Goal: Information Seeking & Learning: Learn about a topic

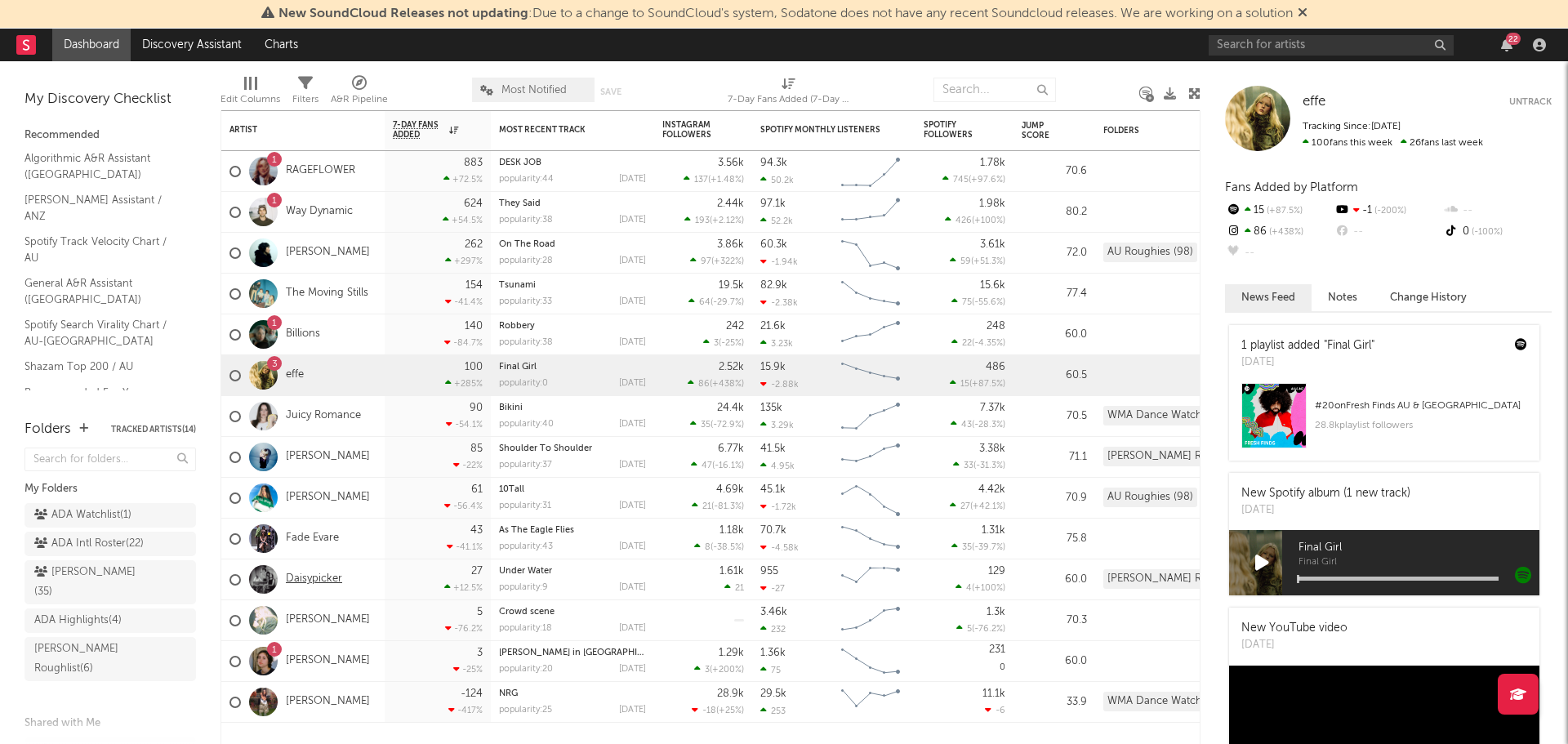
click at [322, 574] on link "Daisypicker" at bounding box center [314, 580] width 57 height 14
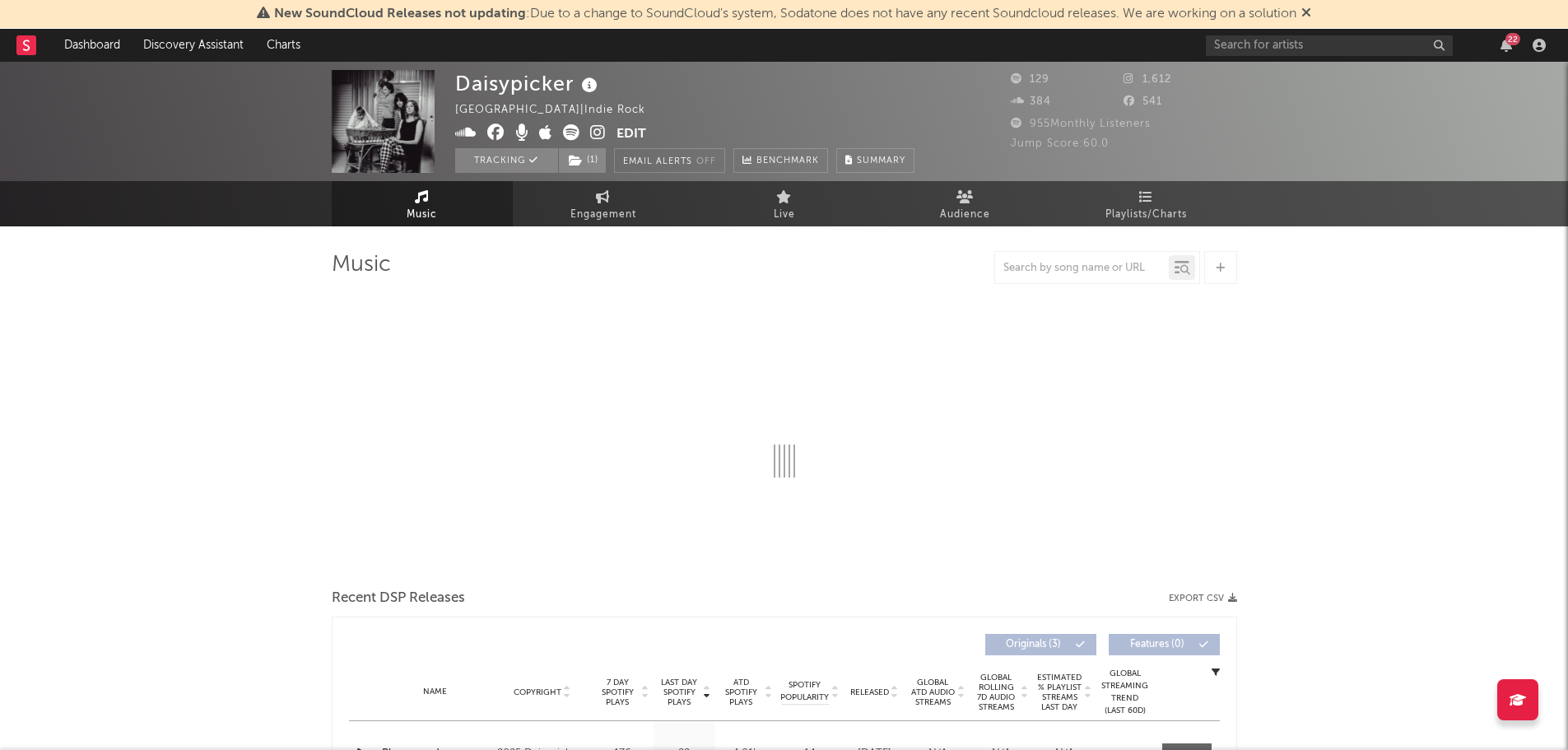
select select "1w"
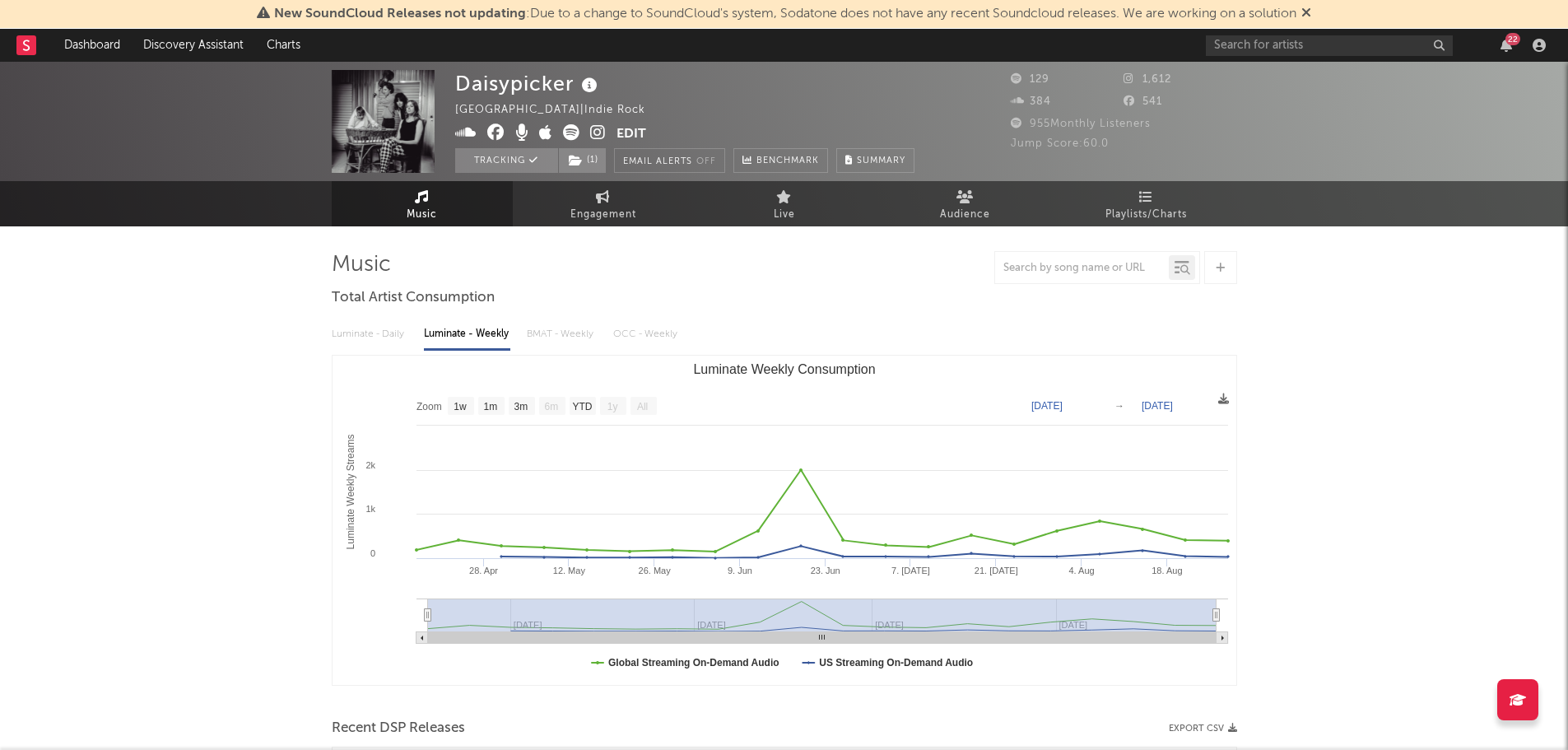
click at [1375, 158] on div "Daisypicker [GEOGRAPHIC_DATA] | Indie Rock Edit Tracking ( 1 ) Email Alerts Off…" at bounding box center [784, 121] width 1568 height 119
click at [1310, 16] on icon at bounding box center [1306, 12] width 10 height 13
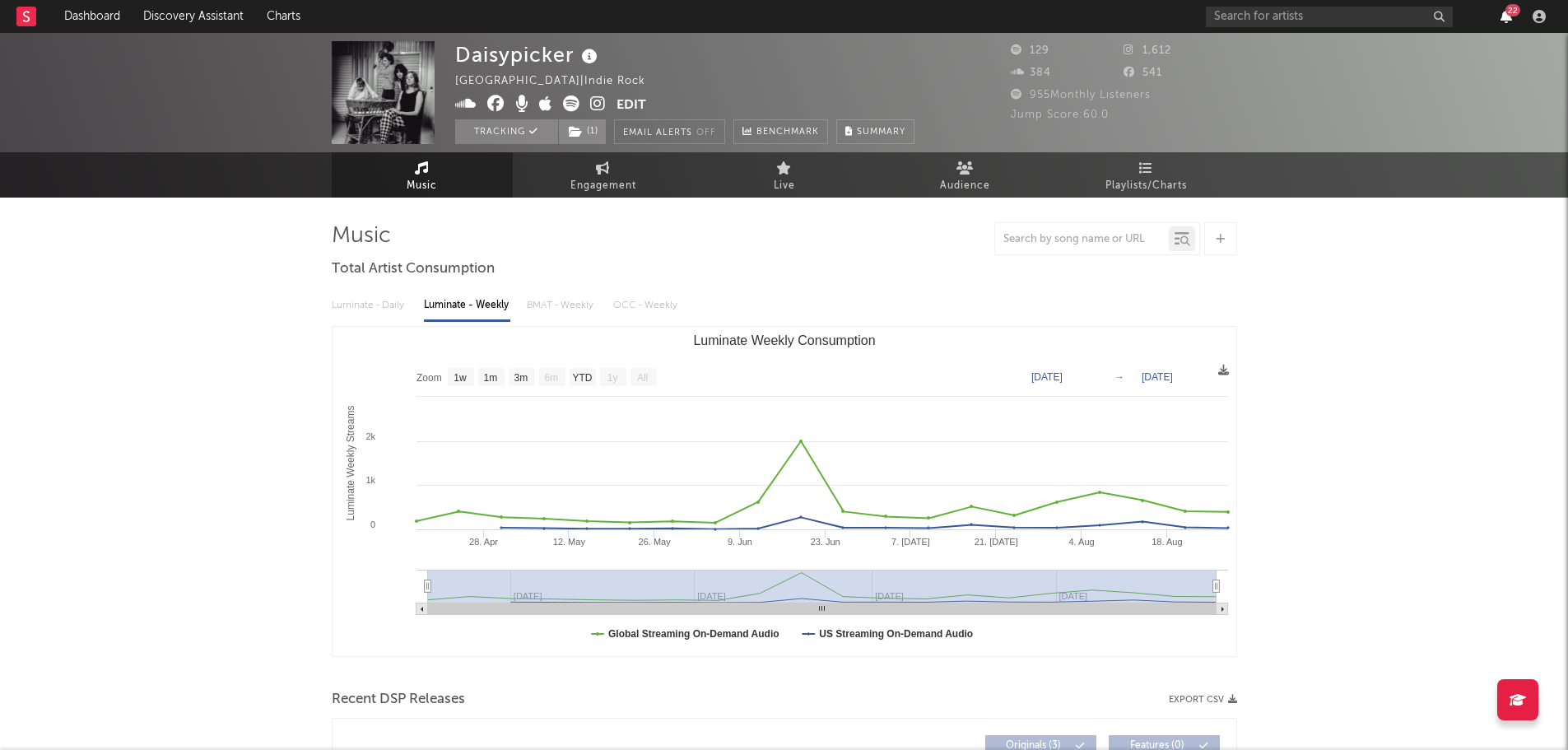
click at [1508, 19] on icon "button" at bounding box center [1506, 16] width 12 height 13
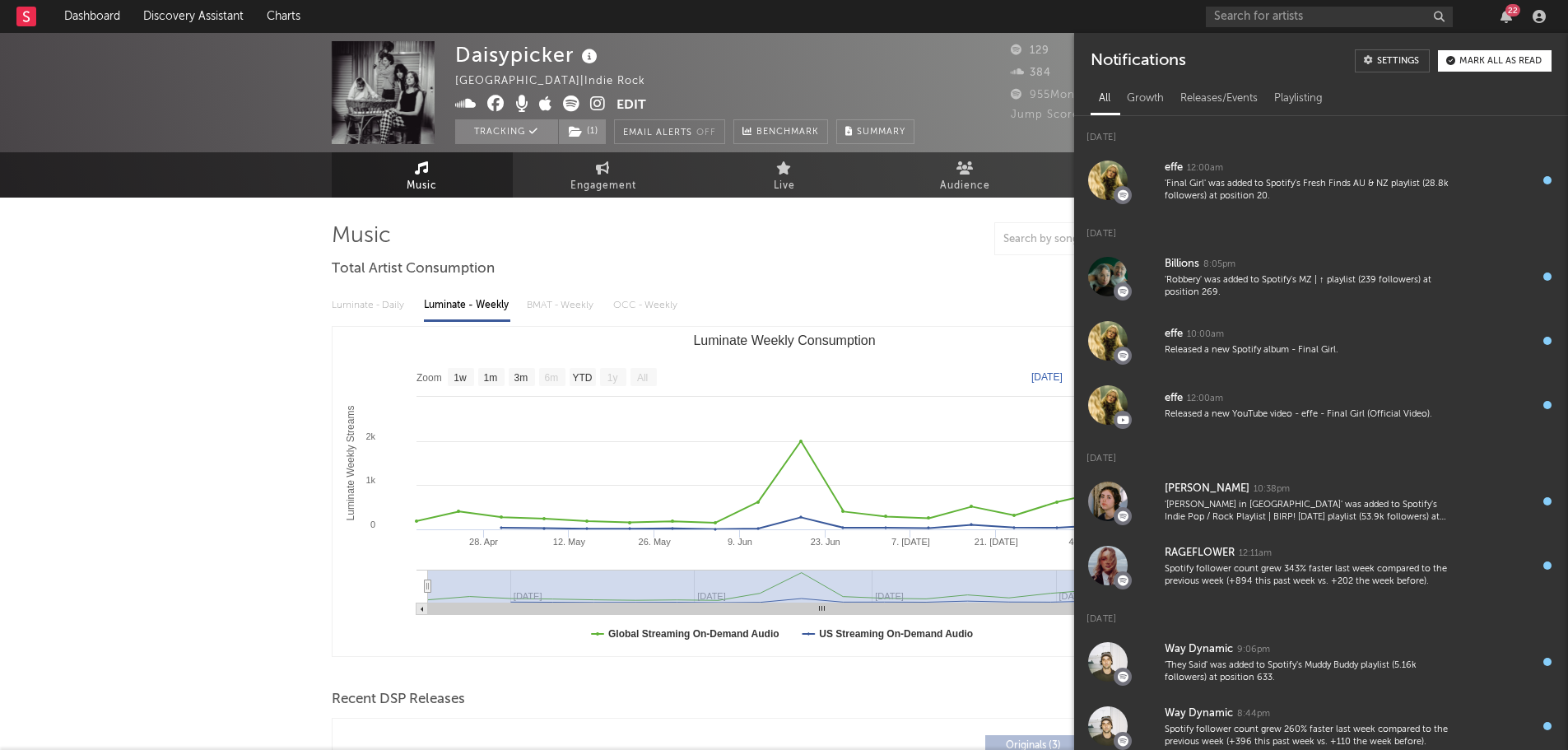
click at [1491, 61] on div "Mark all as read" at bounding box center [1500, 61] width 82 height 9
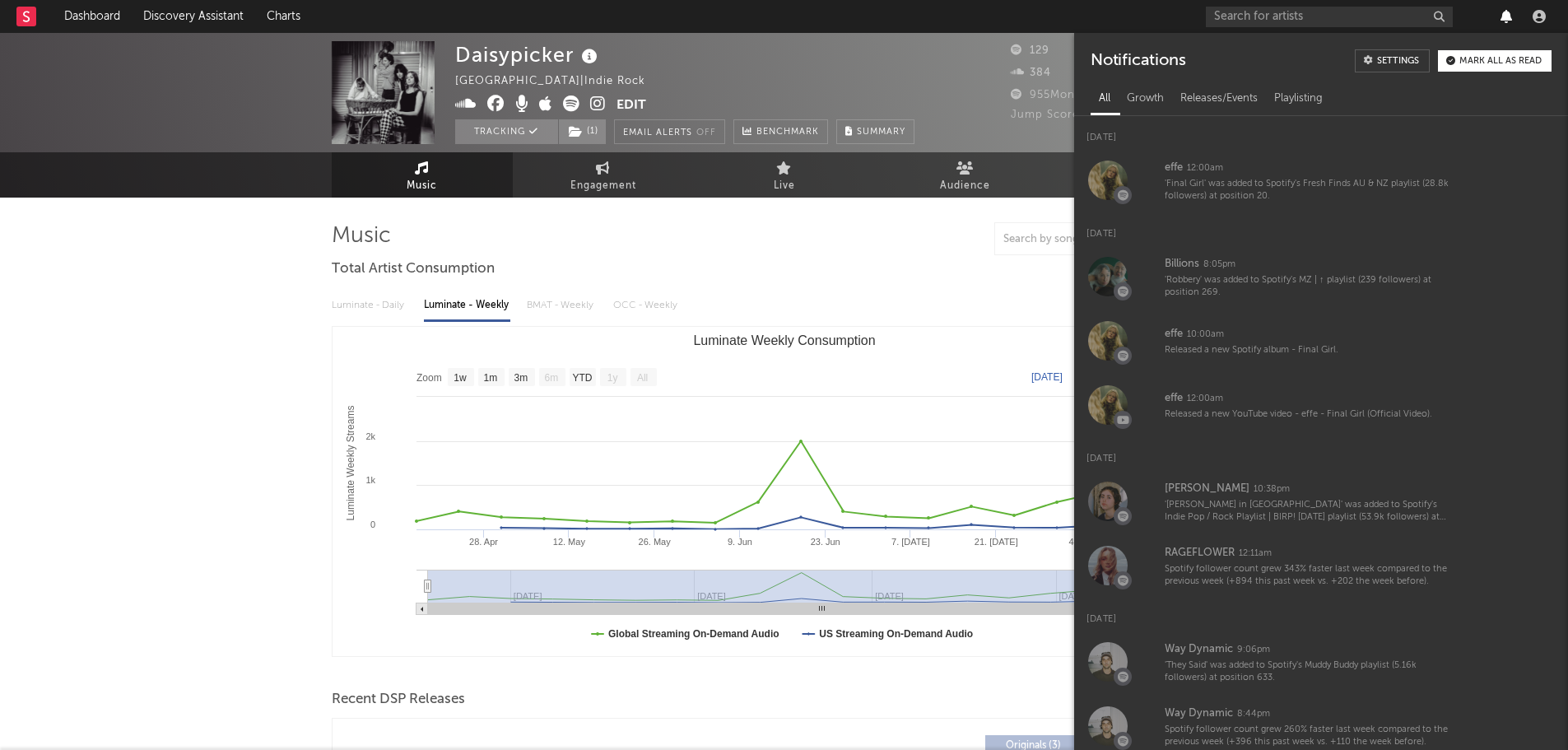
click at [1508, 15] on icon "button" at bounding box center [1506, 16] width 12 height 13
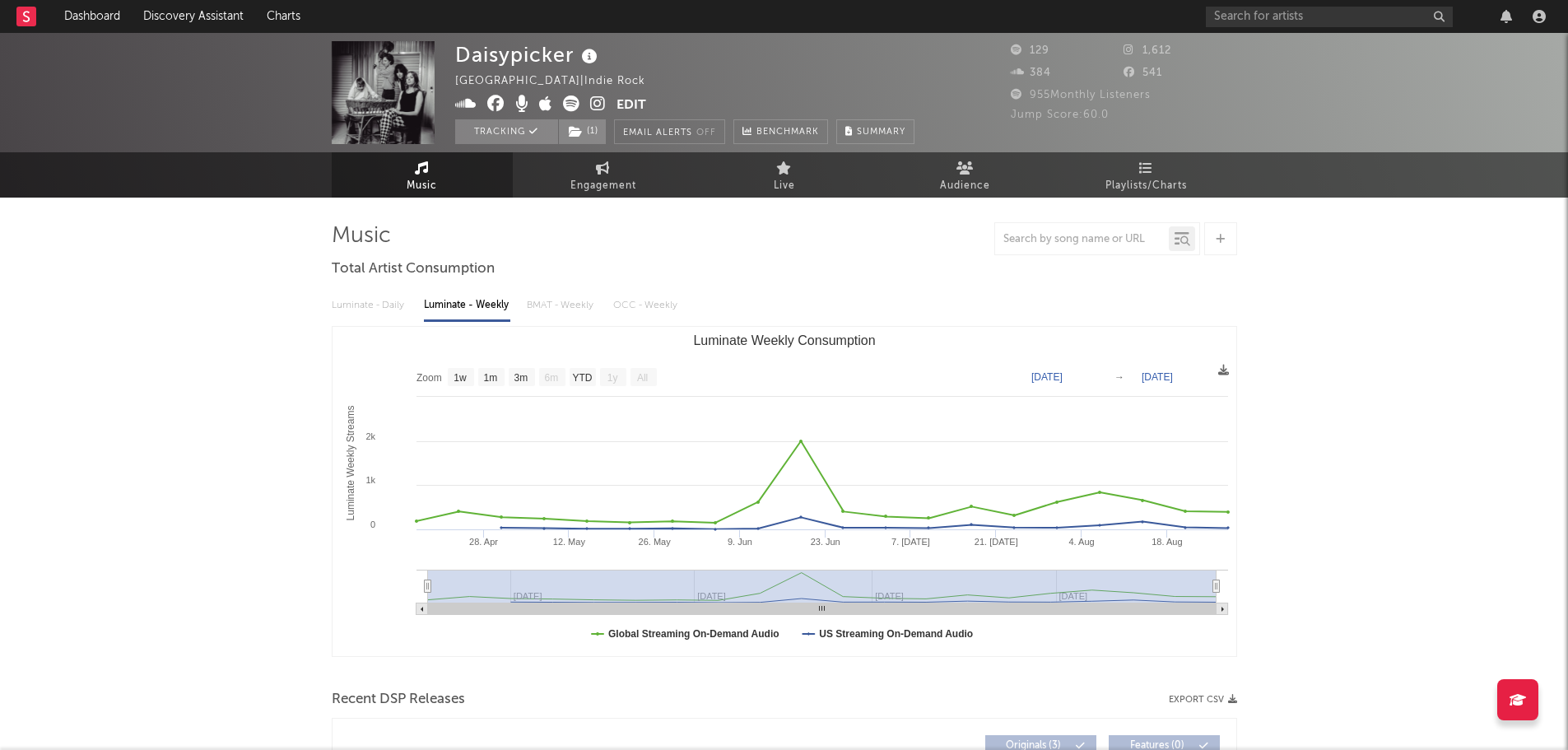
click at [1468, 76] on div "Daisypicker [GEOGRAPHIC_DATA] | Indie Rock Edit Tracking ( 1 ) Email Alerts Off…" at bounding box center [784, 93] width 1568 height 119
click at [1447, 91] on div "Daisypicker [GEOGRAPHIC_DATA] | Indie Rock Edit Tracking ( 1 ) Email Alerts Off…" at bounding box center [784, 93] width 1568 height 119
click at [1362, 81] on div "Daisypicker [GEOGRAPHIC_DATA] | Indie Rock Edit Tracking ( 1 ) Email Alerts Off…" at bounding box center [784, 93] width 1568 height 119
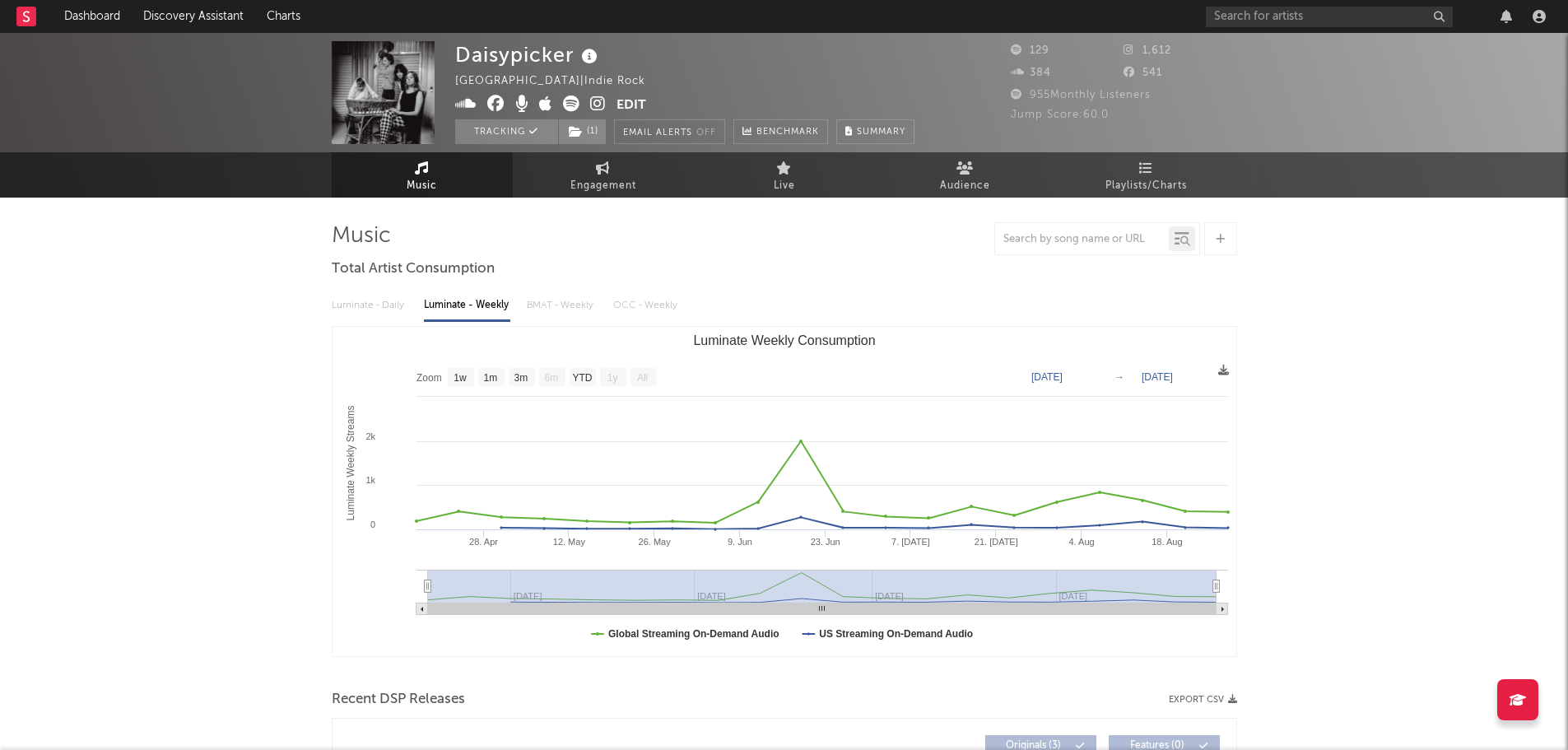
click at [1465, 67] on div "Daisypicker [GEOGRAPHIC_DATA] | Indie Rock Edit Tracking ( 1 ) Email Alerts Off…" at bounding box center [784, 93] width 1568 height 119
click at [627, 172] on link "Engagement" at bounding box center [603, 175] width 181 height 45
select select "1w"
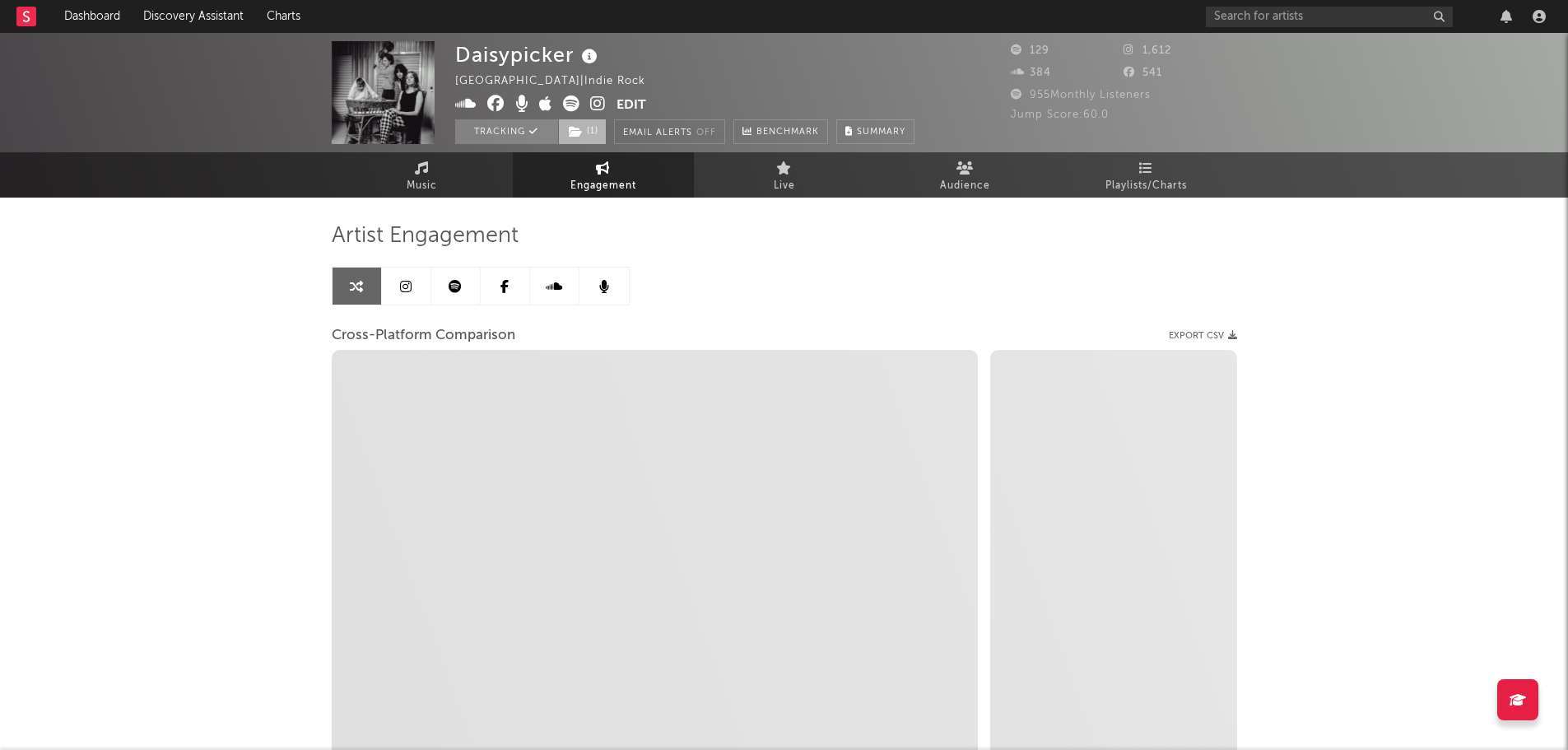
click at [600, 128] on span "( 1 )" at bounding box center [582, 132] width 49 height 25
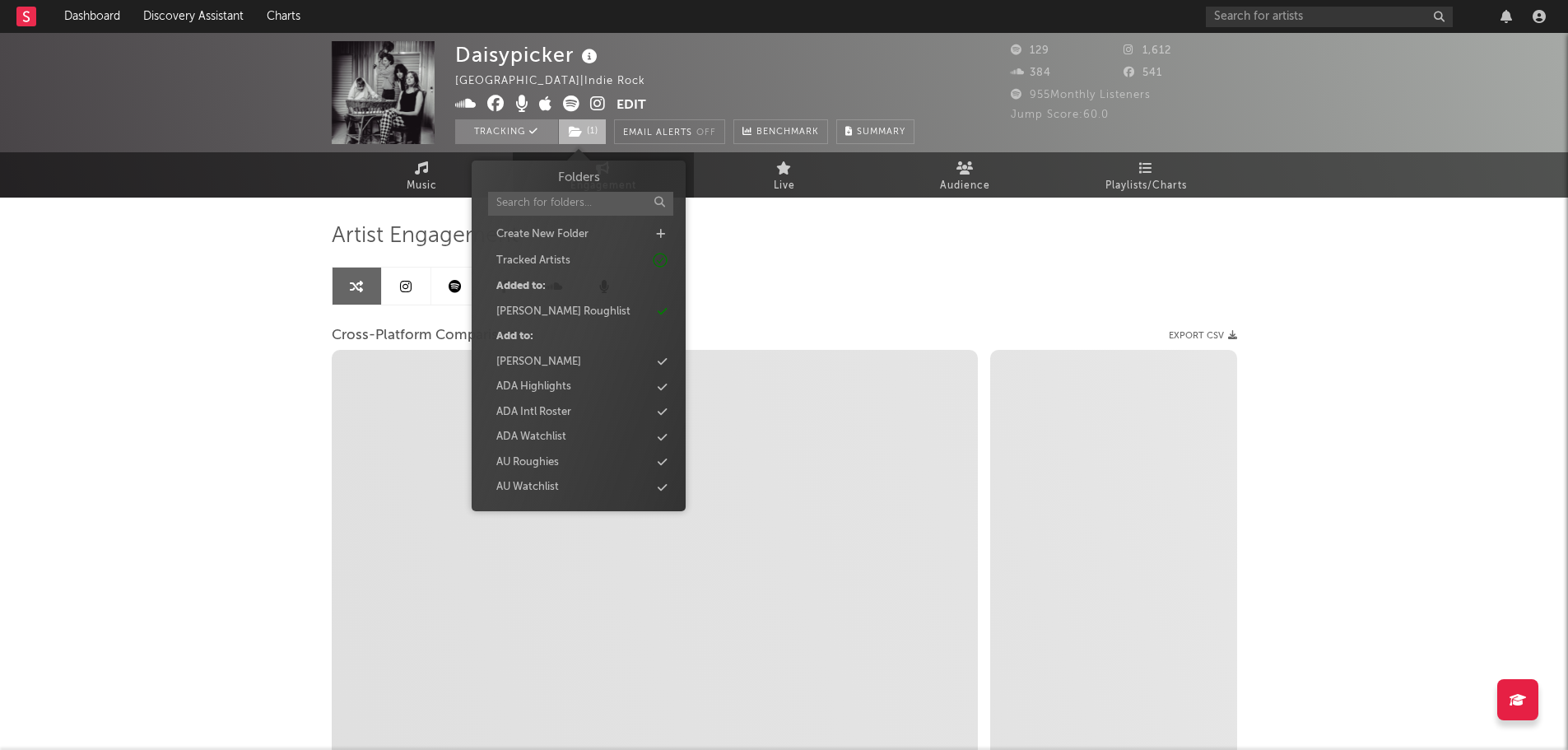
click at [600, 128] on span "( 1 )" at bounding box center [582, 132] width 49 height 25
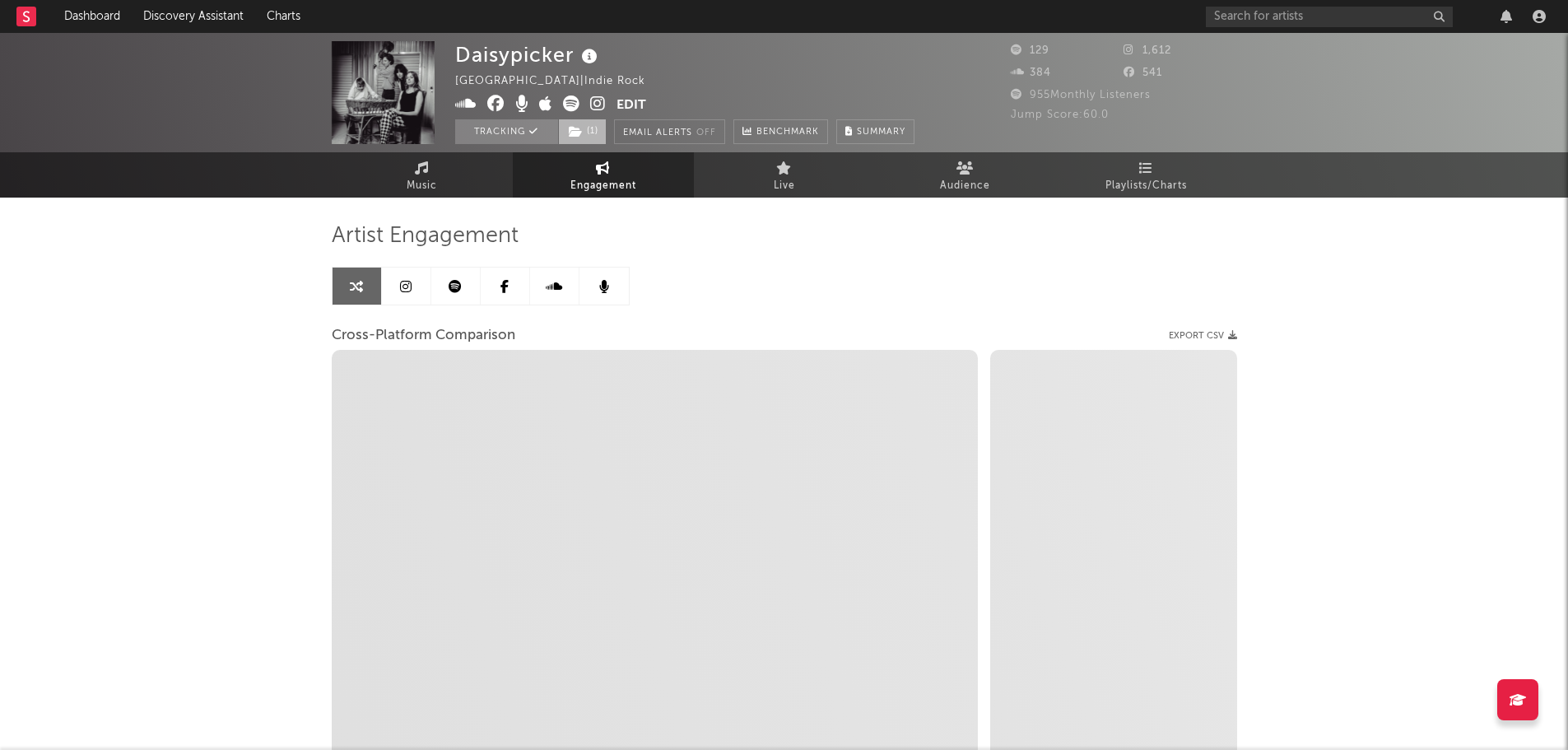
select select "1m"
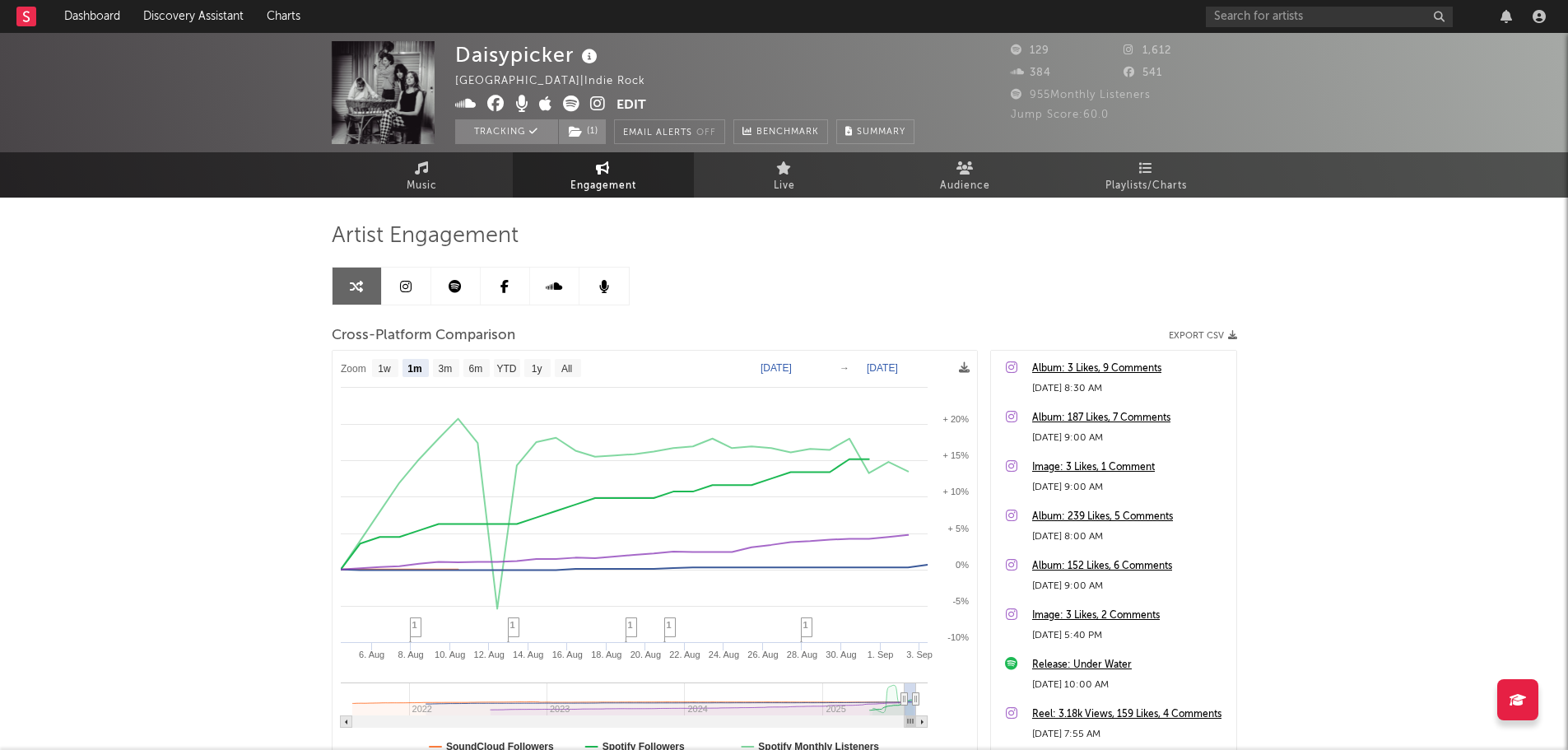
click at [1480, 572] on div "Daisypicker [GEOGRAPHIC_DATA] | Indie Rock Edit Tracking ( 1 ) Email Alerts Off…" at bounding box center [784, 465] width 1568 height 865
click at [670, 630] on span "1" at bounding box center [670, 624] width 5 height 10
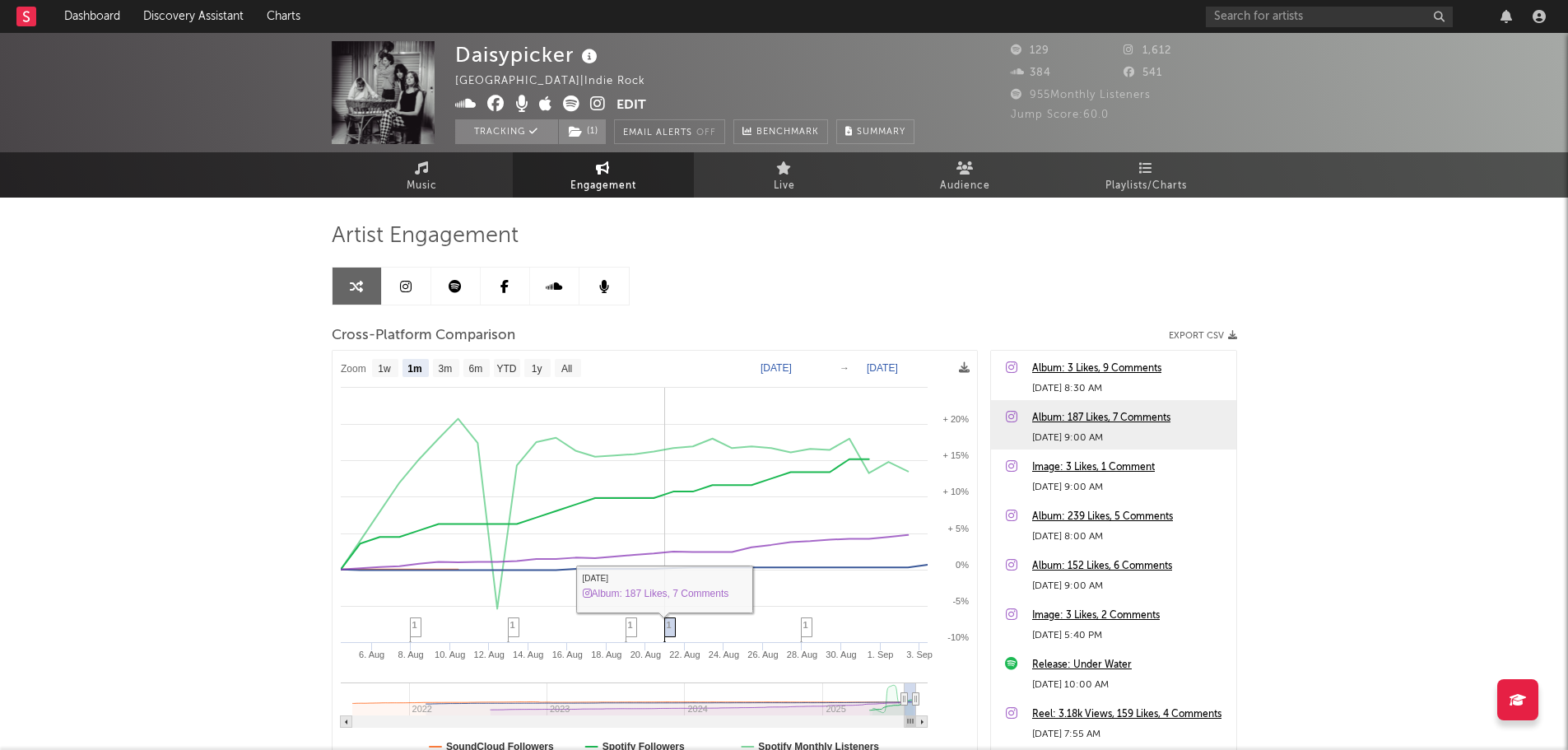
scroll to position [49, 0]
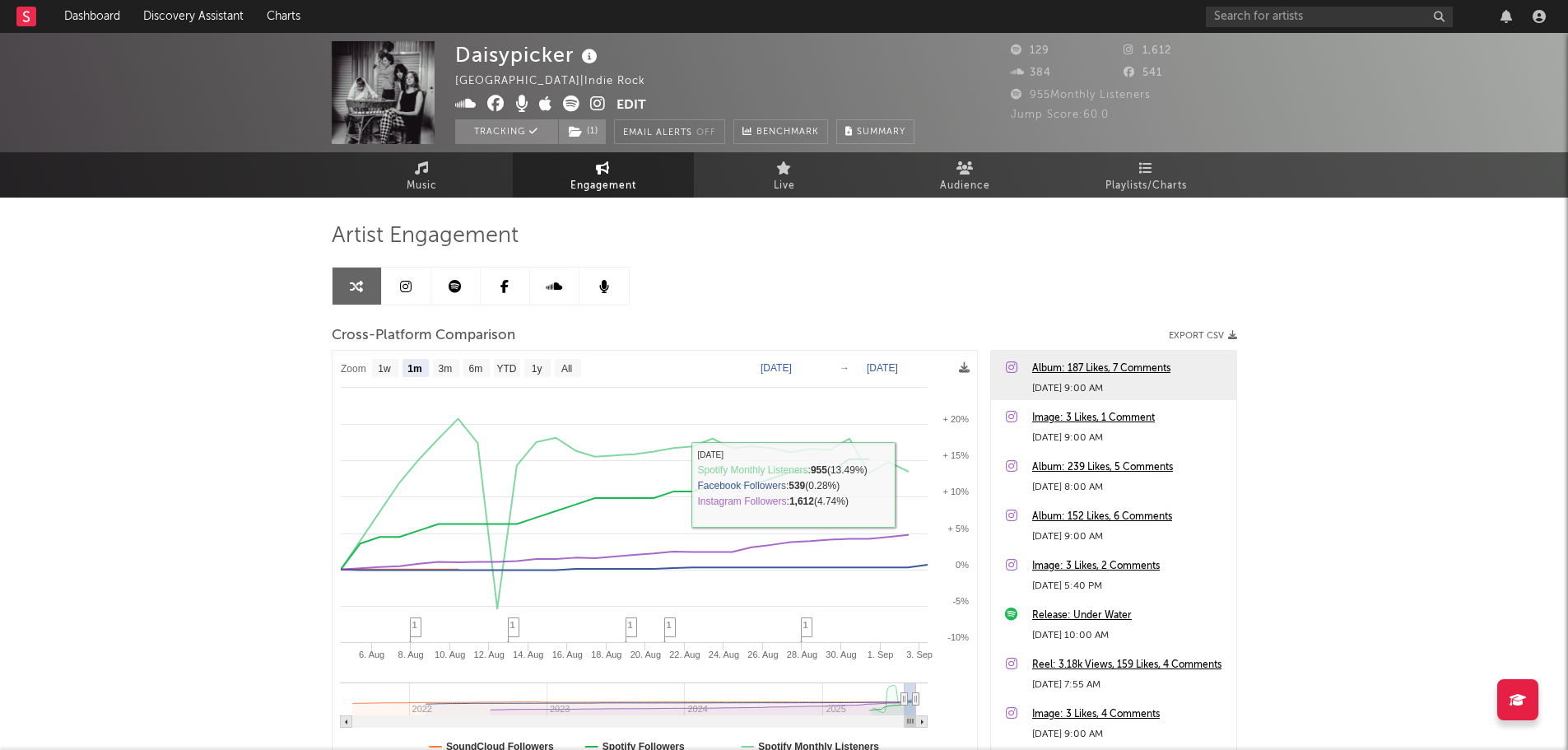
click at [1101, 367] on div "Album: 187 Likes, 7 Comments" at bounding box center [1130, 369] width 196 height 20
click at [1386, 222] on div "Daisypicker [GEOGRAPHIC_DATA] | Indie Rock Edit Tracking ( 1 ) Email Alerts Off…" at bounding box center [784, 465] width 1568 height 865
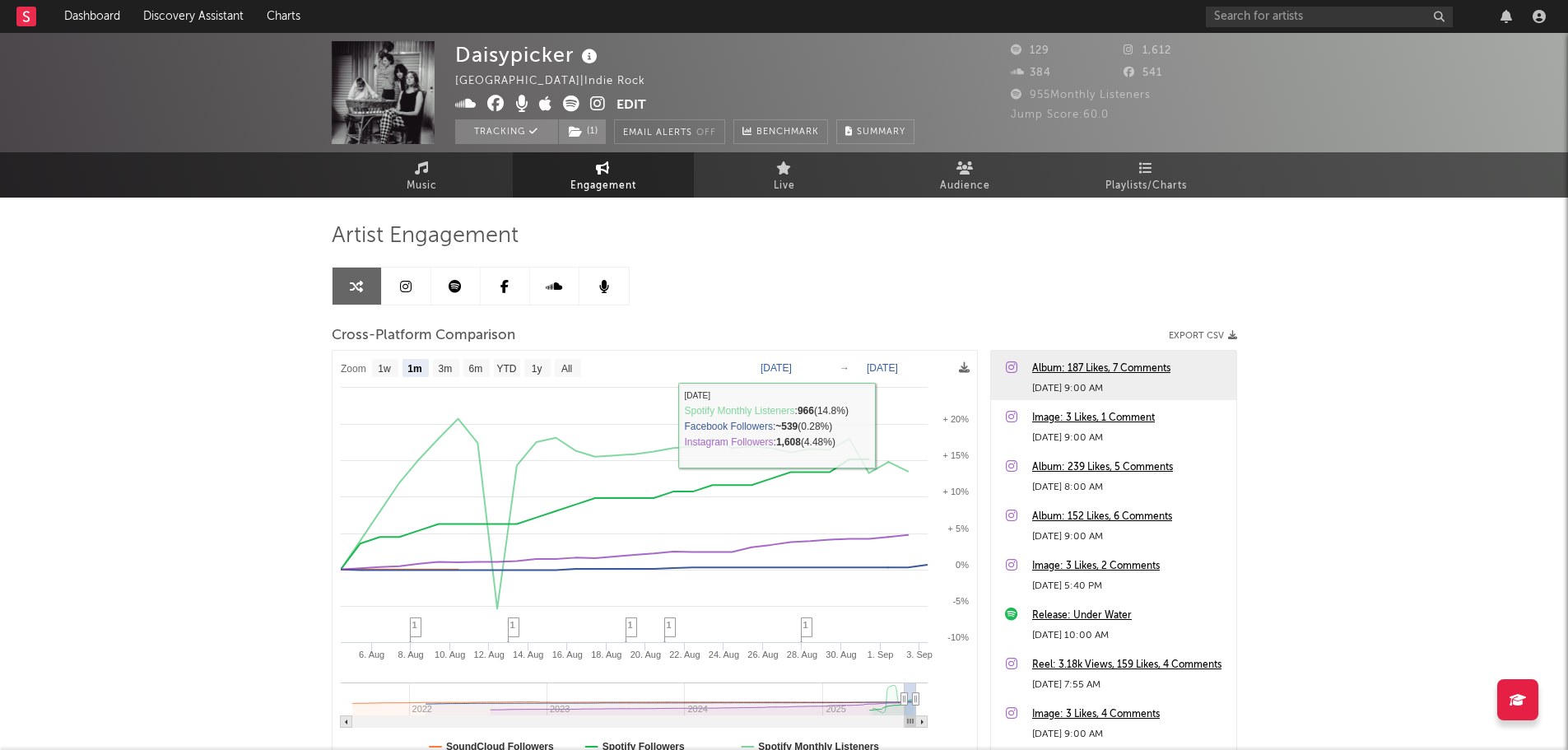
click at [1411, 389] on div "Daisypicker [GEOGRAPHIC_DATA] | Indie Rock Edit Tracking ( 1 ) Email Alerts Off…" at bounding box center [784, 465] width 1568 height 865
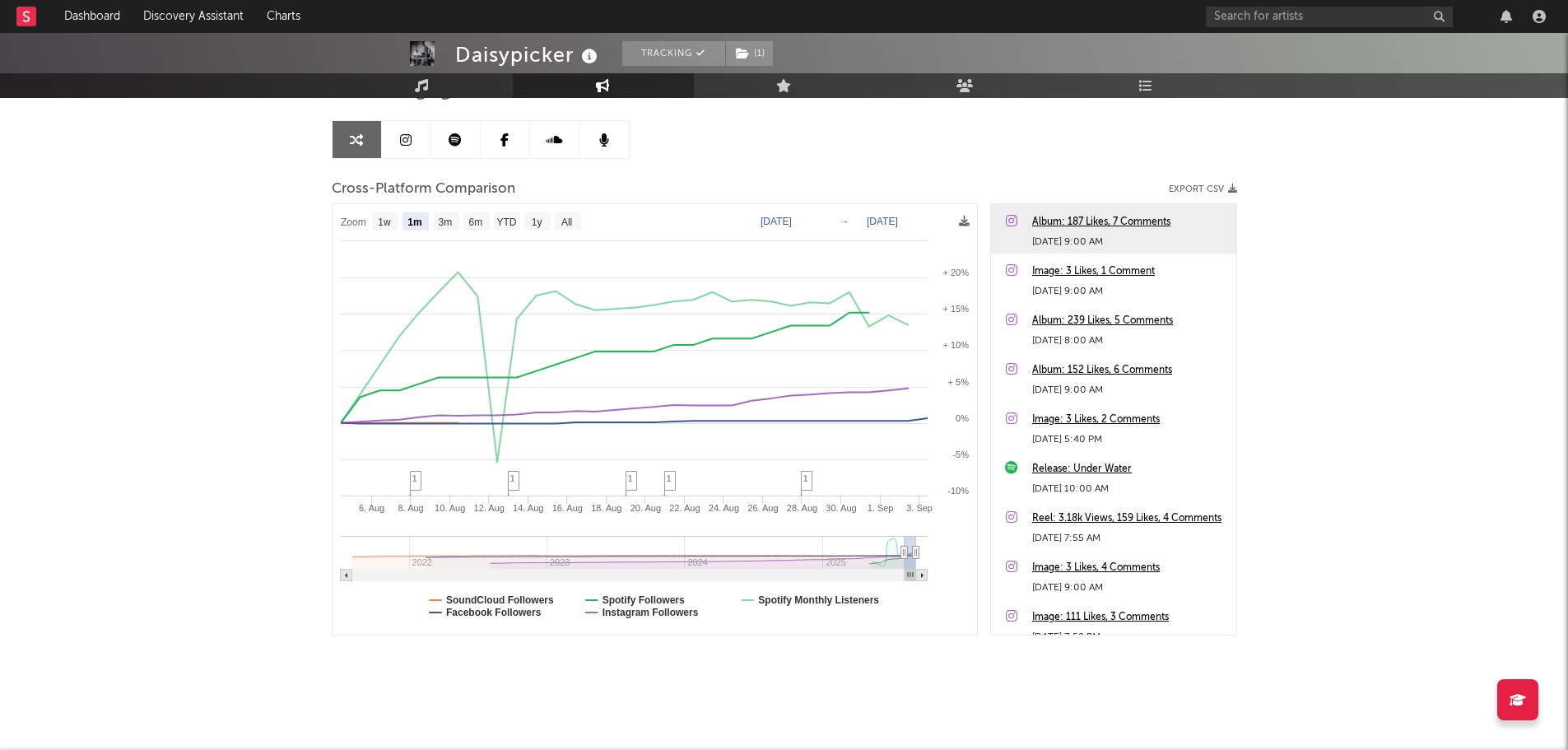
scroll to position [147, 0]
